Goal: Transaction & Acquisition: Download file/media

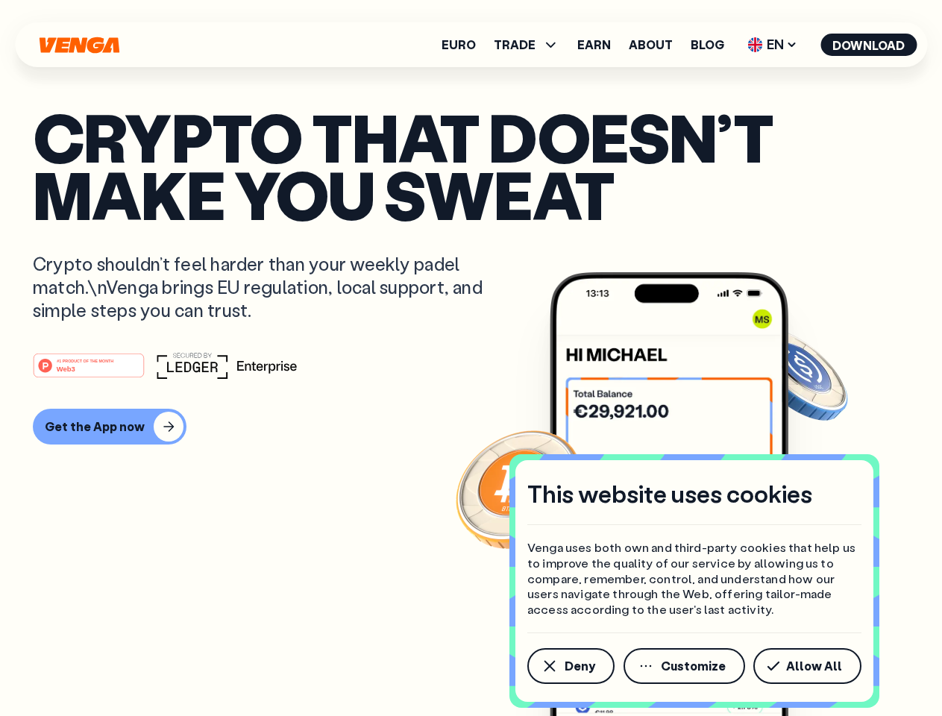
click at [471, 358] on div "#1 PRODUCT OF THE MONTH Web3" at bounding box center [471, 365] width 876 height 27
click at [570, 666] on span "Deny" at bounding box center [580, 666] width 31 height 12
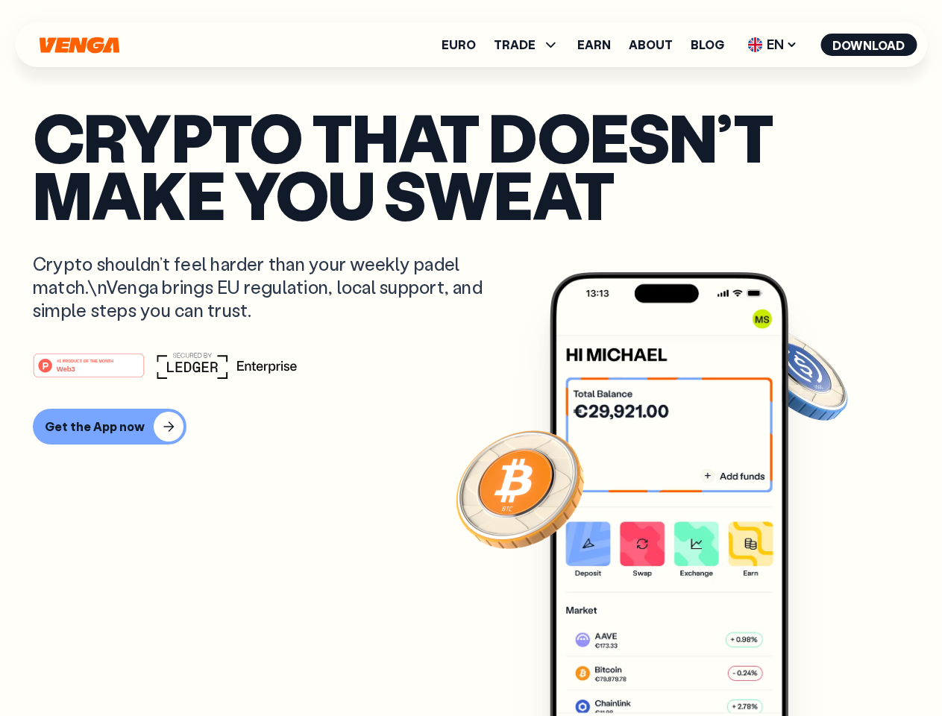
click at [685, 666] on img at bounding box center [669, 522] width 239 height 500
click at [810, 666] on article "Crypto that doesn’t make you sweat Crypto shouldn’t feel harder than your weekl…" at bounding box center [471, 387] width 876 height 559
click at [531, 45] on span "TRADE" at bounding box center [515, 45] width 42 height 12
click at [773, 45] on span "EN" at bounding box center [772, 45] width 60 height 24
click at [869, 45] on button "Download" at bounding box center [868, 45] width 96 height 22
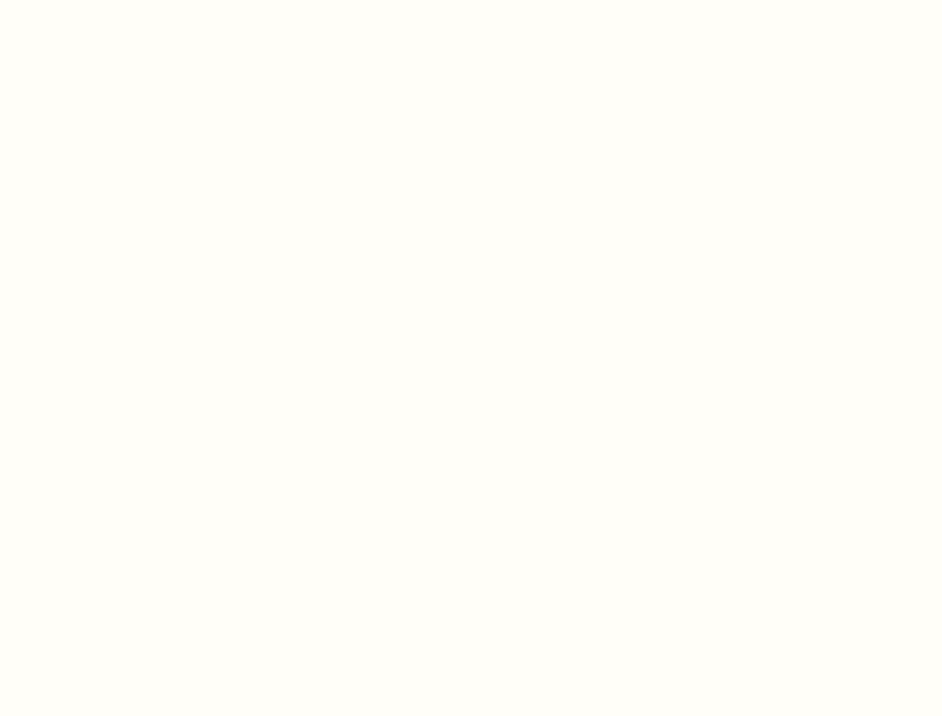
click at [471, 0] on html "This website uses cookies Venga uses both own and third-party cookies that help…" at bounding box center [471, 0] width 942 height 0
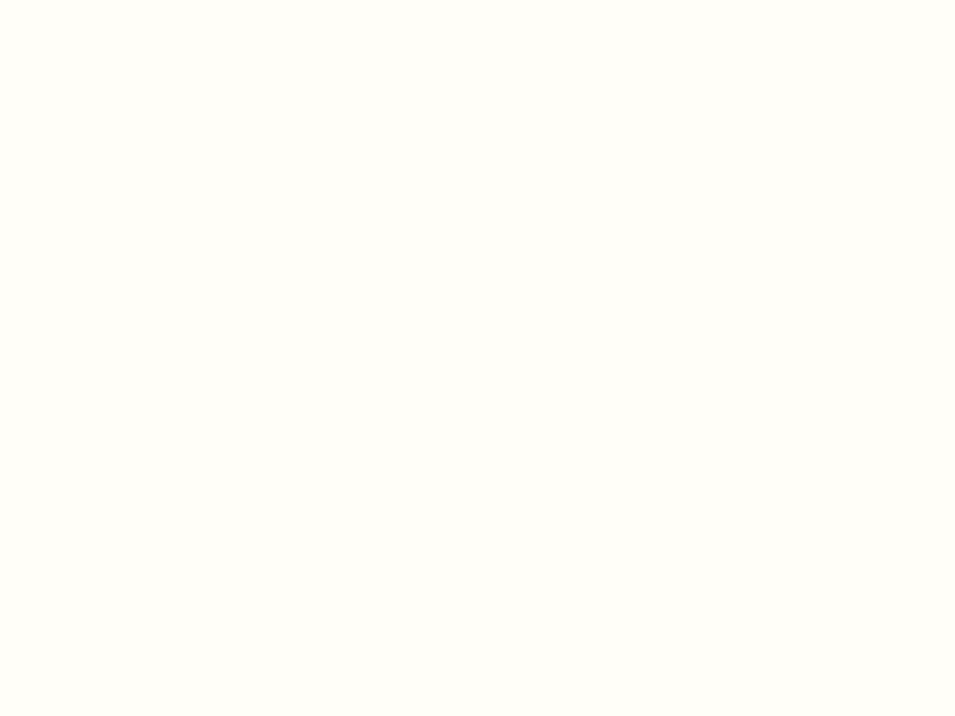
click at [107, 0] on html "This website uses cookies Venga uses both own and third-party cookies that help…" at bounding box center [477, 0] width 955 height 0
click at [91, 0] on html "This website uses cookies Venga uses both own and third-party cookies that help…" at bounding box center [477, 0] width 955 height 0
